Goal: Task Accomplishment & Management: Manage account settings

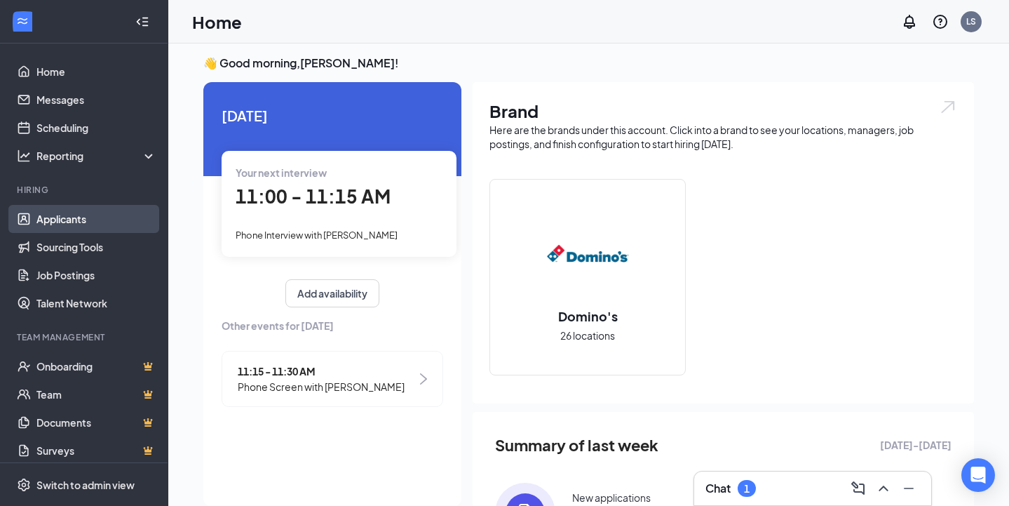
scroll to position [6, 0]
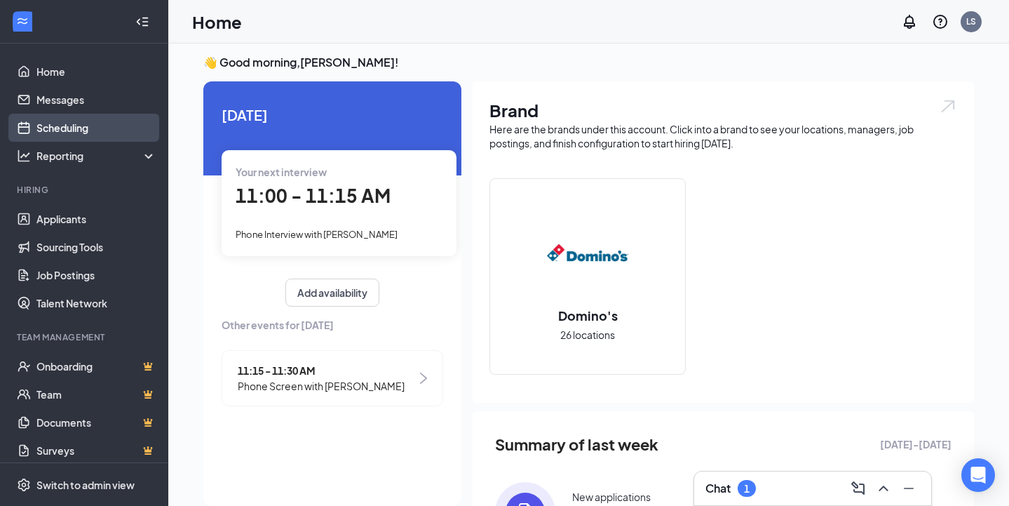
click at [62, 118] on link "Scheduling" at bounding box center [96, 128] width 120 height 28
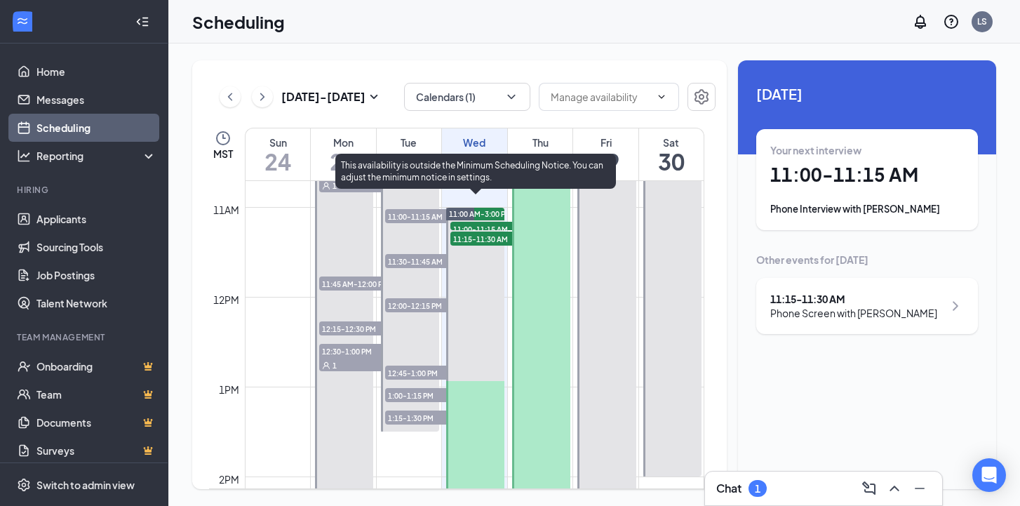
scroll to position [761, 0]
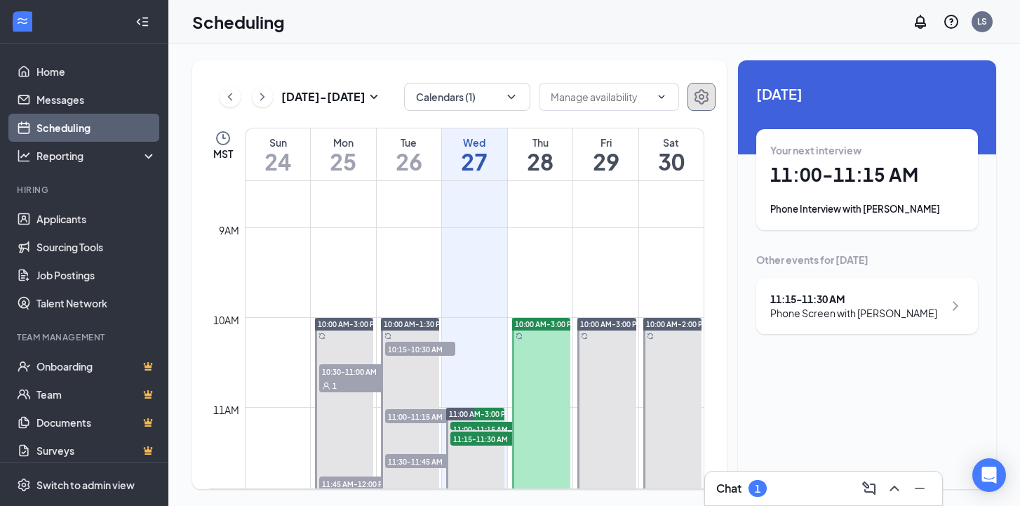
click at [698, 93] on icon "Settings" at bounding box center [701, 96] width 14 height 15
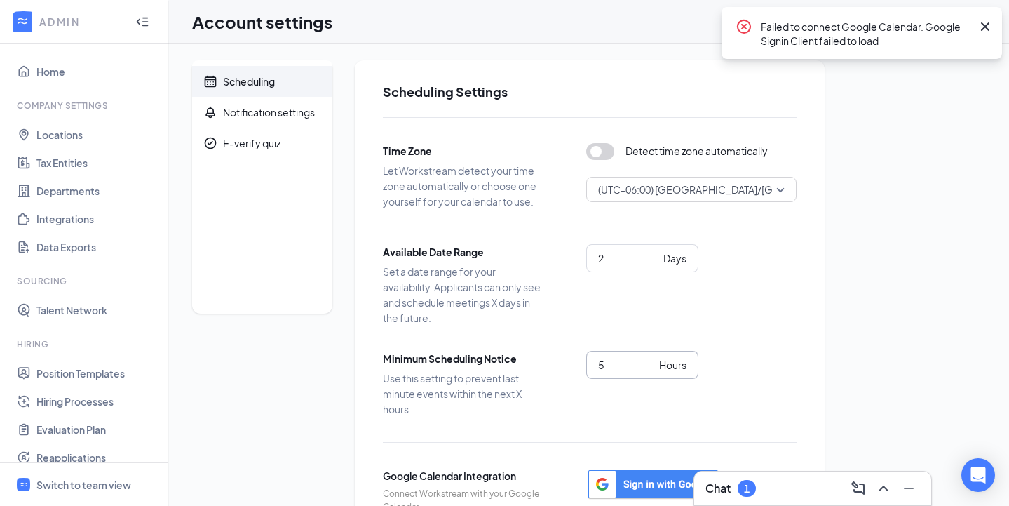
click at [614, 370] on input "5" at bounding box center [625, 364] width 55 height 15
type input "1"
click at [758, 315] on div "Available Date Range Set a date range for your availability. Applicants can onl…" at bounding box center [590, 284] width 414 height 81
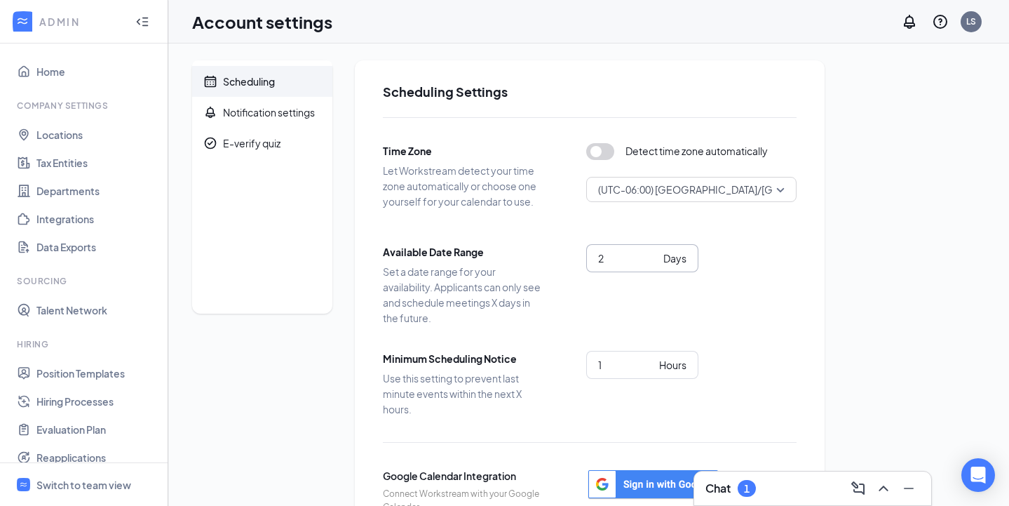
click at [611, 266] on input "2" at bounding box center [628, 257] width 60 height 15
click at [113, 481] on div "Switch to team view" at bounding box center [83, 485] width 95 height 14
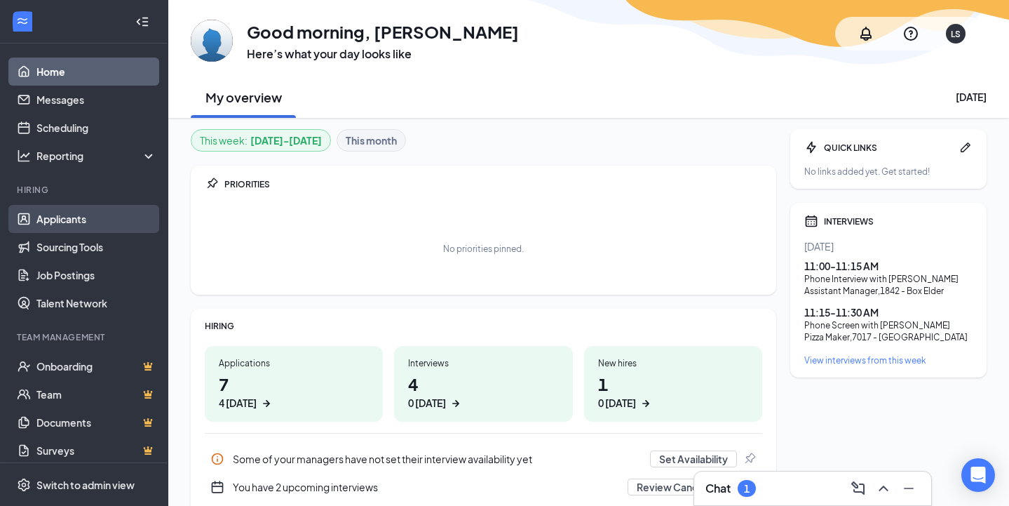
click at [65, 225] on link "Applicants" at bounding box center [96, 219] width 120 height 28
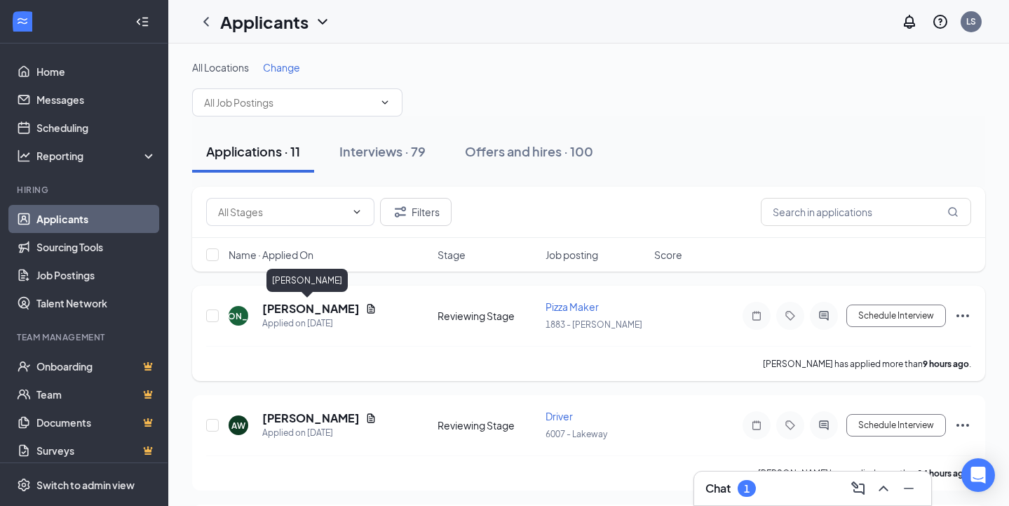
click at [310, 310] on h5 "[PERSON_NAME]" at bounding box center [310, 308] width 97 height 15
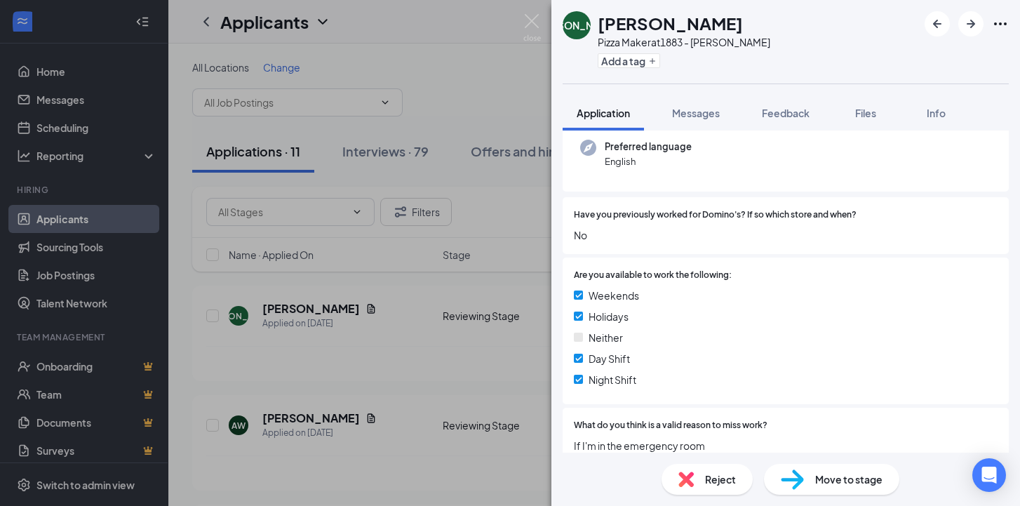
scroll to position [140, 0]
click at [787, 473] on img at bounding box center [791, 479] width 23 height 20
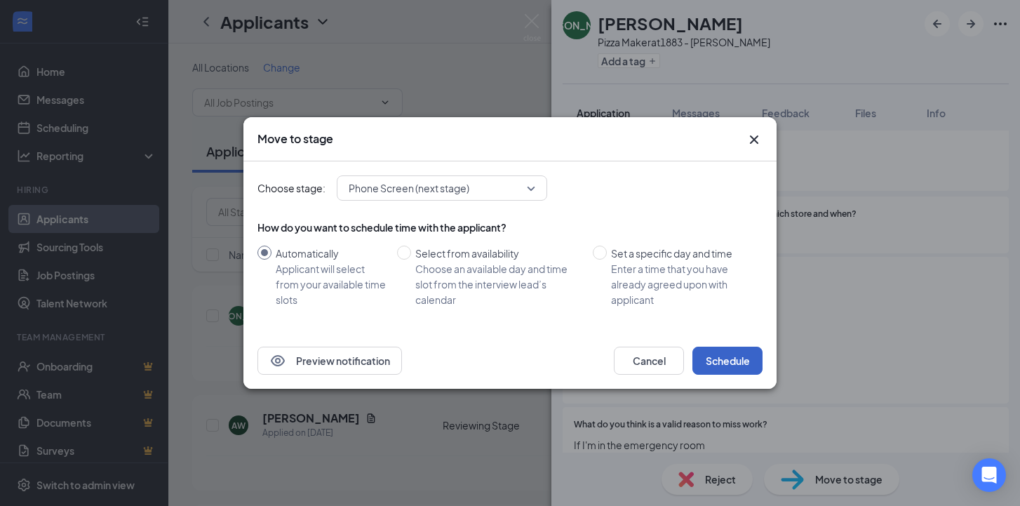
click at [734, 353] on button "Schedule" at bounding box center [727, 360] width 70 height 28
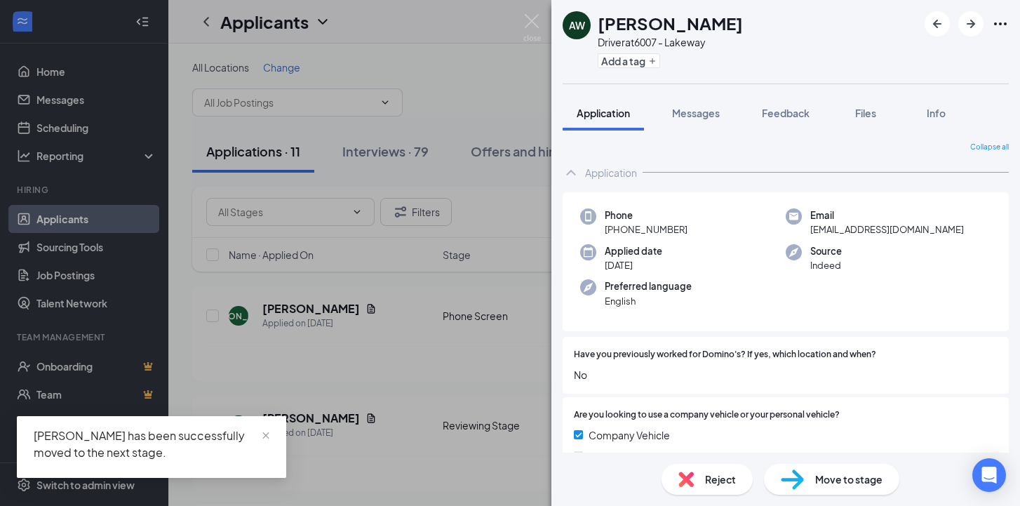
click at [806, 480] on div "Move to stage" at bounding box center [831, 478] width 135 height 31
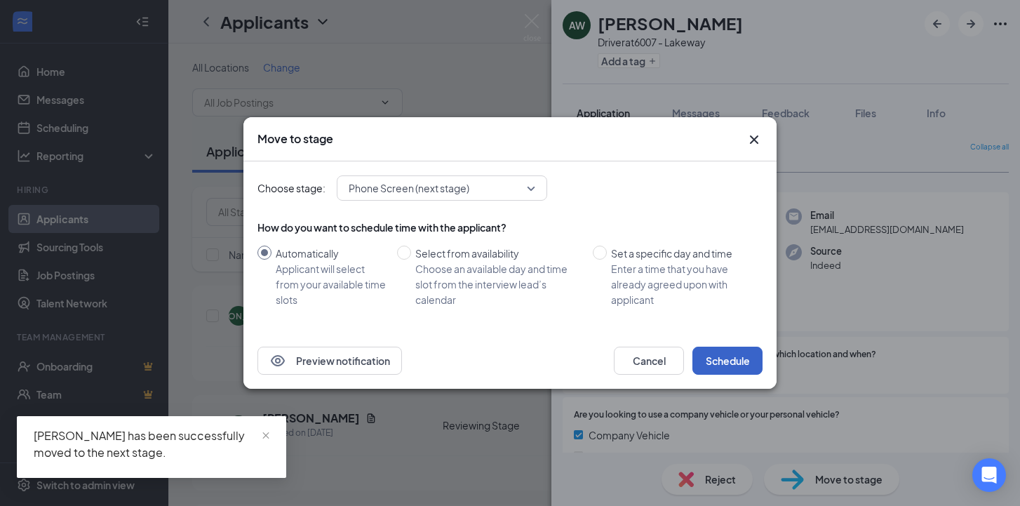
click at [731, 358] on button "Schedule" at bounding box center [727, 360] width 70 height 28
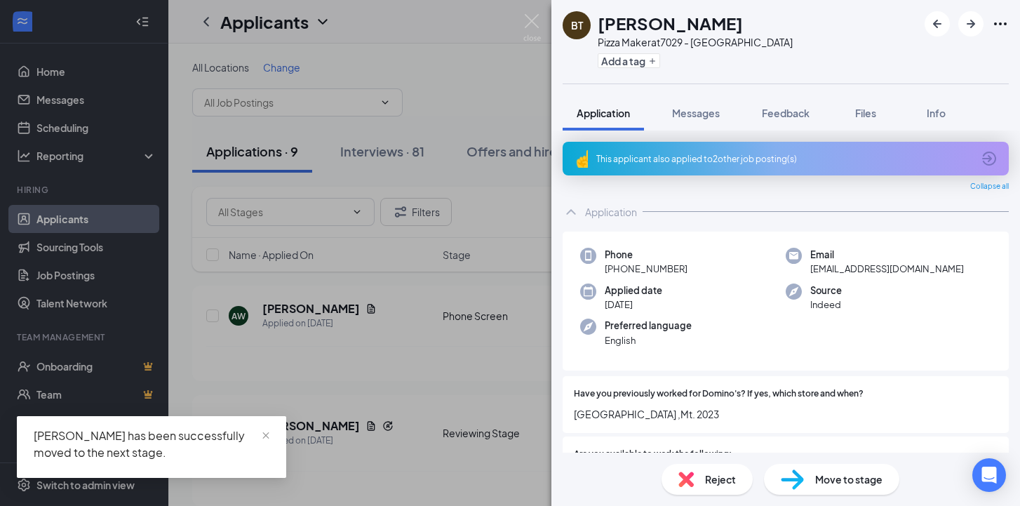
click at [709, 164] on div "This applicant also applied to 2 other job posting(s)" at bounding box center [784, 159] width 376 height 12
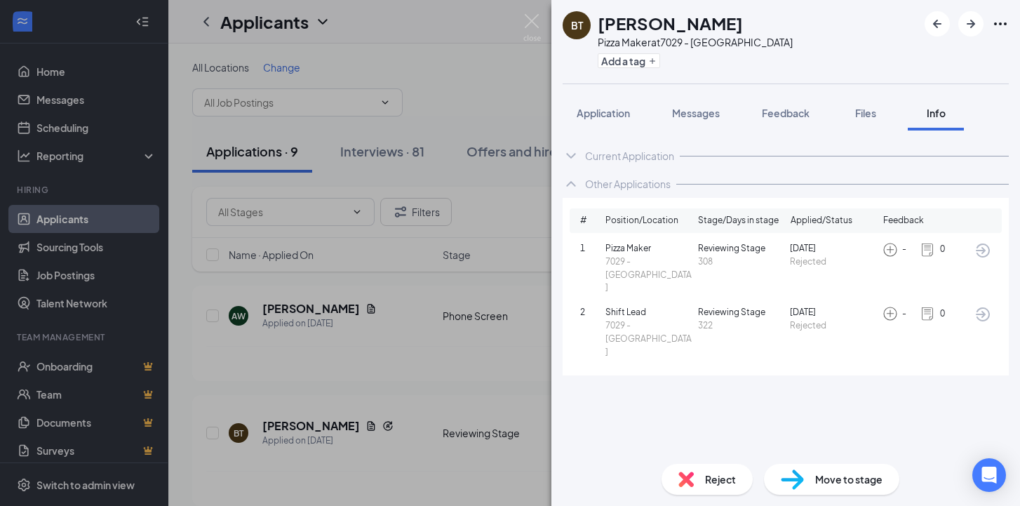
click at [790, 473] on img at bounding box center [791, 479] width 23 height 20
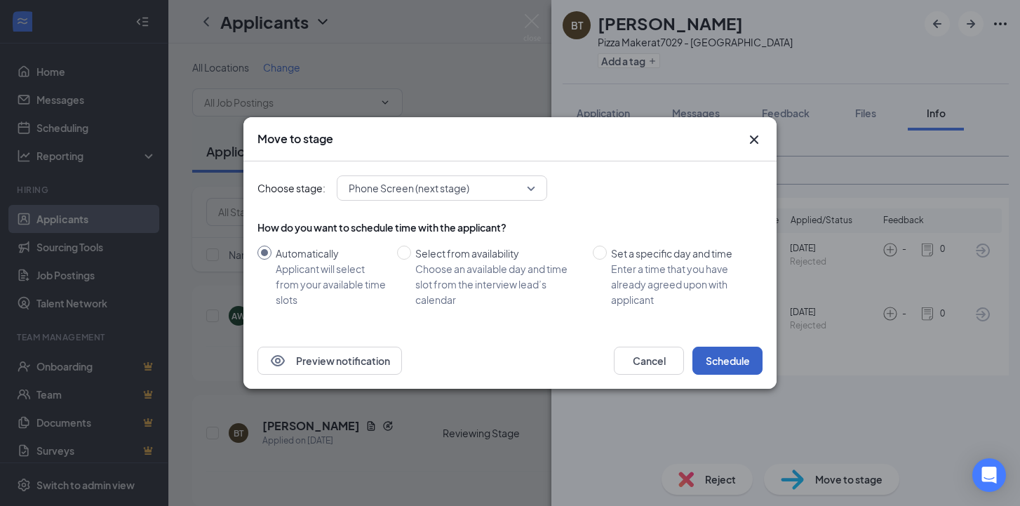
click at [731, 362] on button "Schedule" at bounding box center [727, 360] width 70 height 28
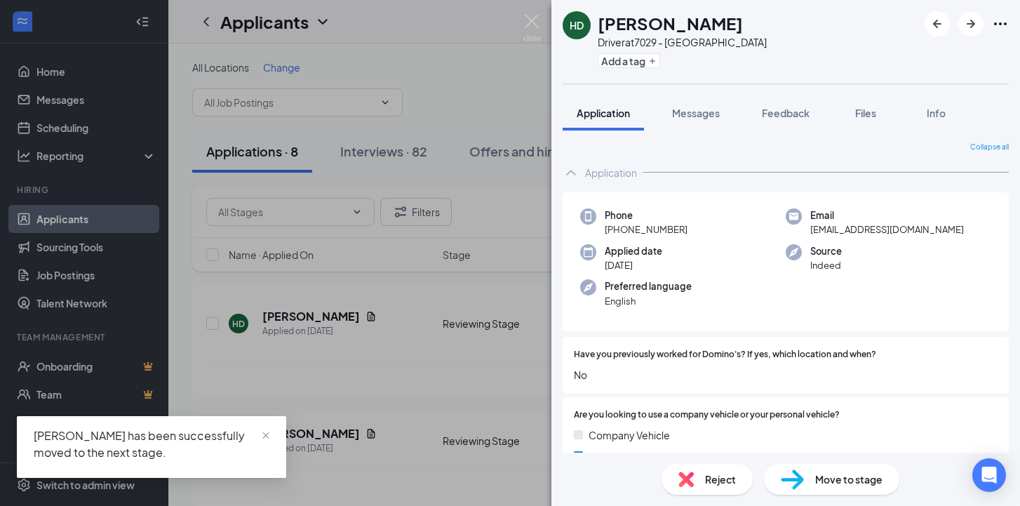
click at [799, 474] on img at bounding box center [791, 479] width 23 height 20
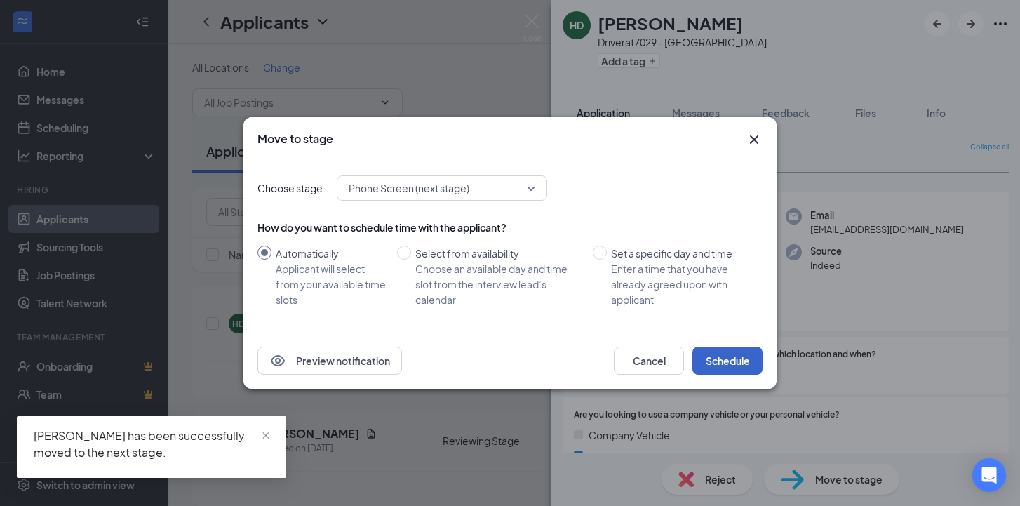
click at [735, 356] on button "Schedule" at bounding box center [727, 360] width 70 height 28
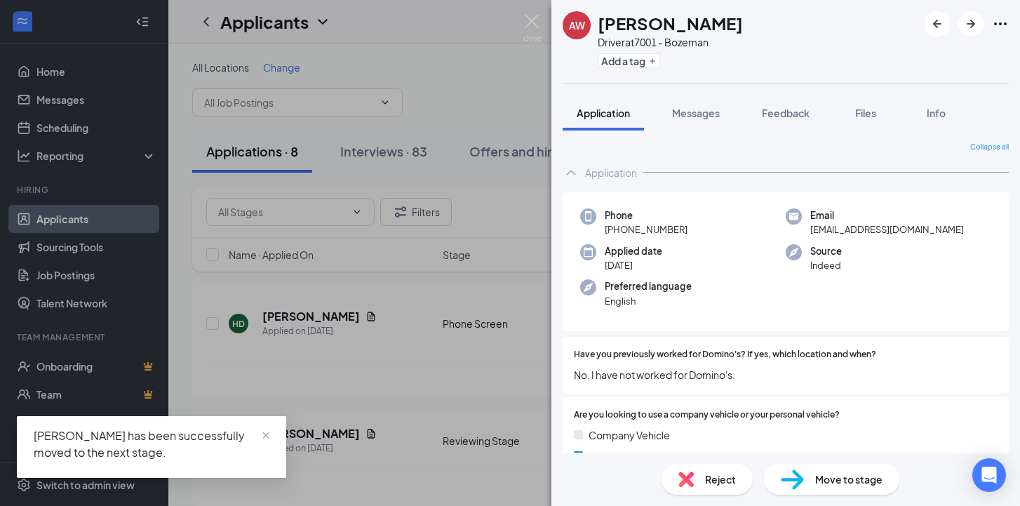
click at [792, 474] on img at bounding box center [791, 479] width 23 height 20
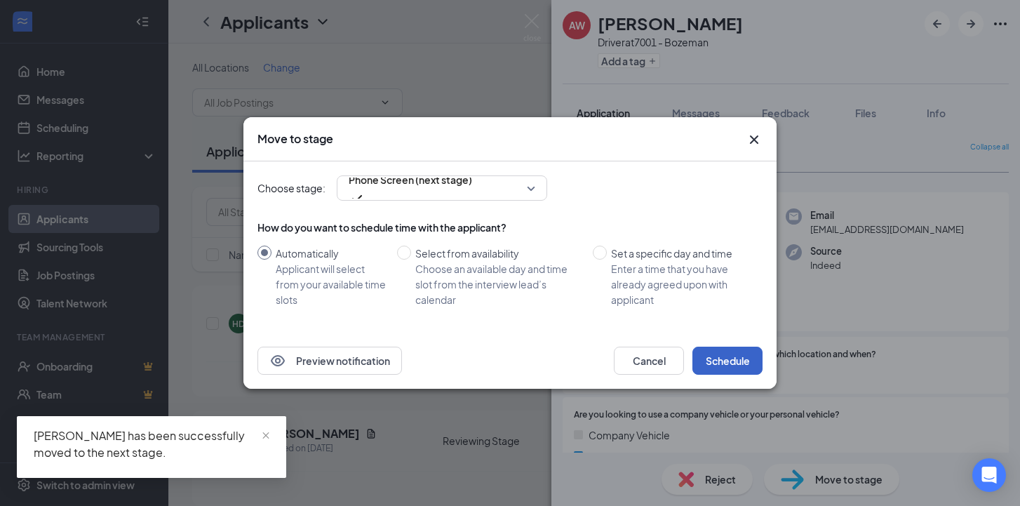
click at [731, 360] on button "Schedule" at bounding box center [727, 360] width 70 height 28
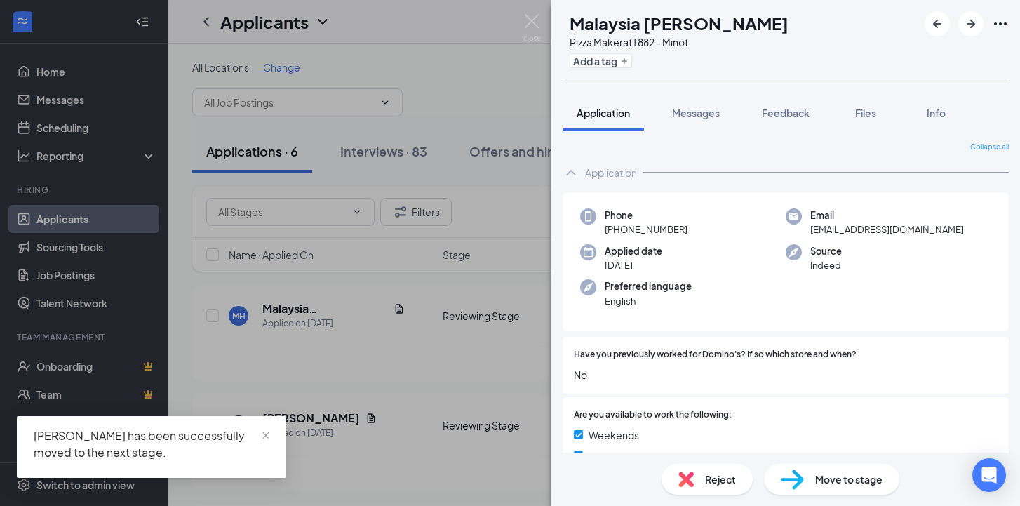
click at [790, 475] on img at bounding box center [791, 479] width 23 height 20
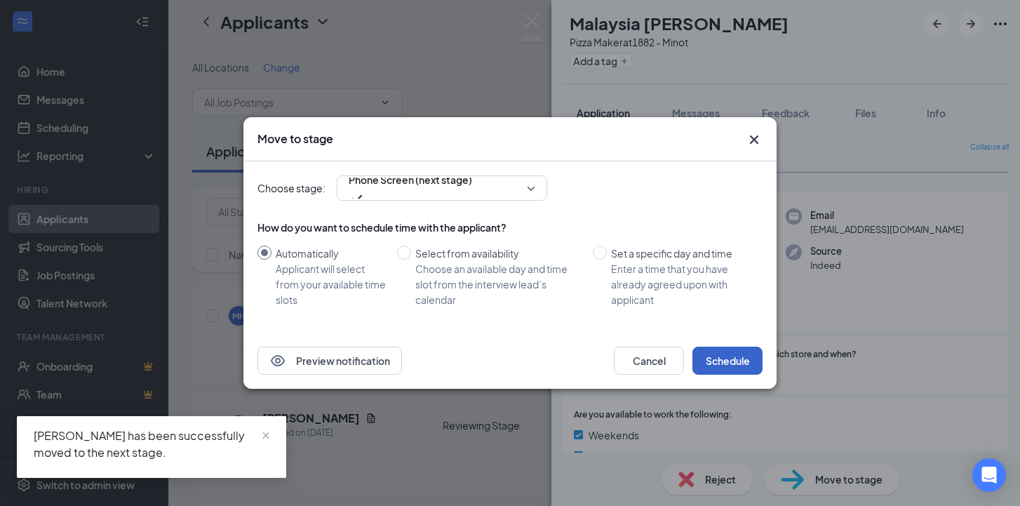
click at [748, 370] on button "Schedule" at bounding box center [727, 360] width 70 height 28
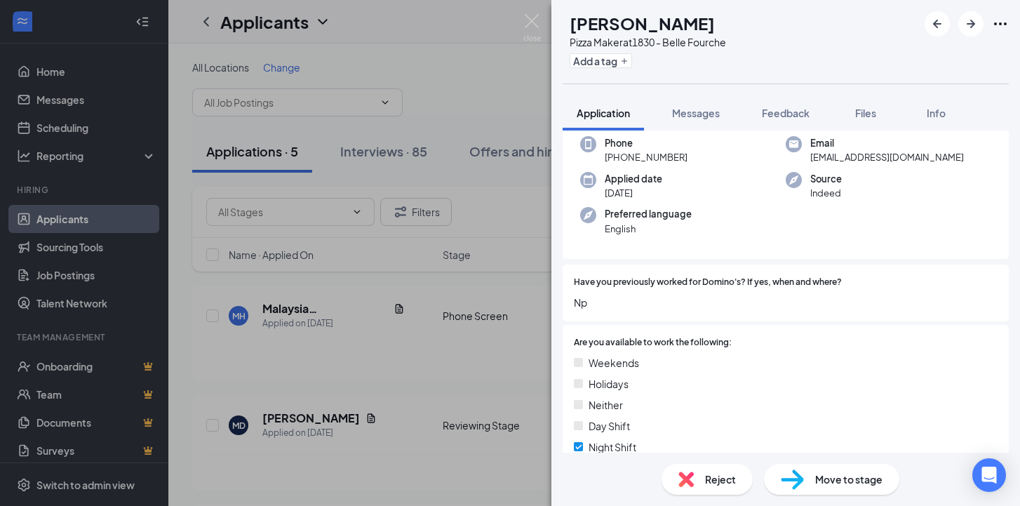
scroll to position [69, 0]
